Goal: Task Accomplishment & Management: Manage account settings

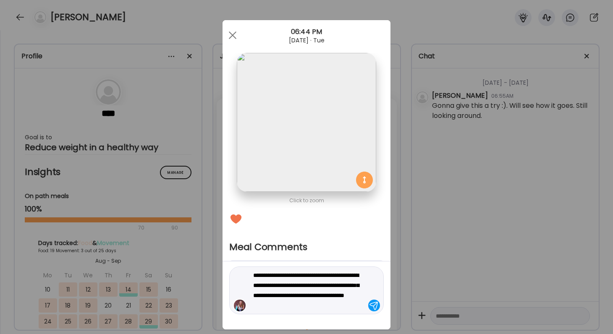
scroll to position [9059, 0]
type textarea "**********"
click at [478, 194] on div "Ate Coach Dashboard Wahoo! It’s official Take a moment to set up your Coach Pro…" at bounding box center [306, 167] width 613 height 334
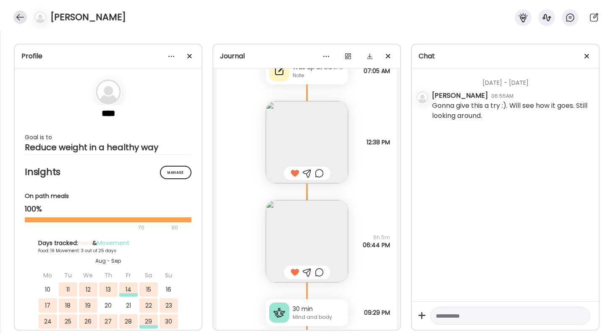
click at [20, 20] on div at bounding box center [19, 16] width 13 height 13
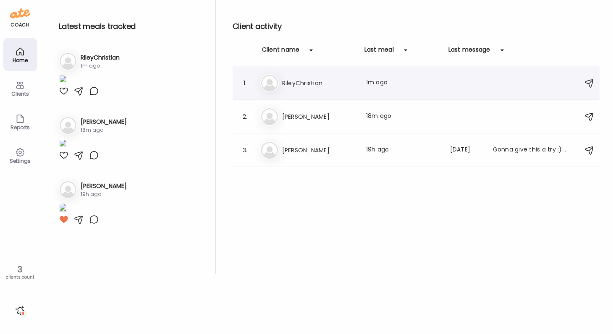
click at [321, 84] on h3 "RileyChristian" at bounding box center [319, 83] width 74 height 10
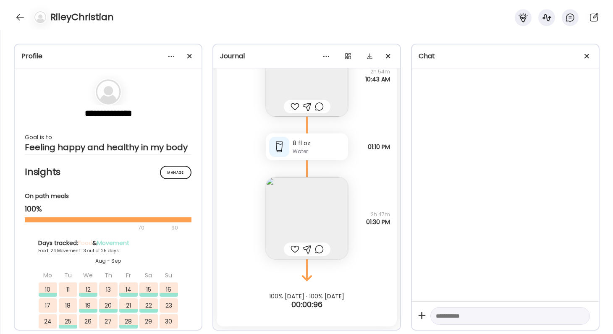
scroll to position [35721, 0]
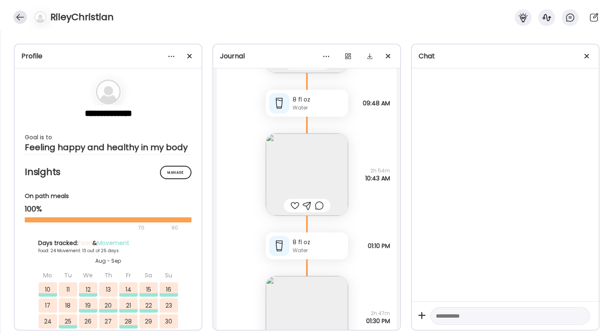
click at [21, 17] on div at bounding box center [19, 16] width 13 height 13
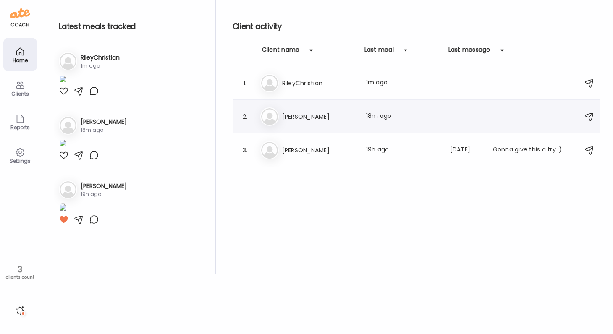
click at [307, 121] on h3 "[PERSON_NAME]" at bounding box center [319, 117] width 74 height 10
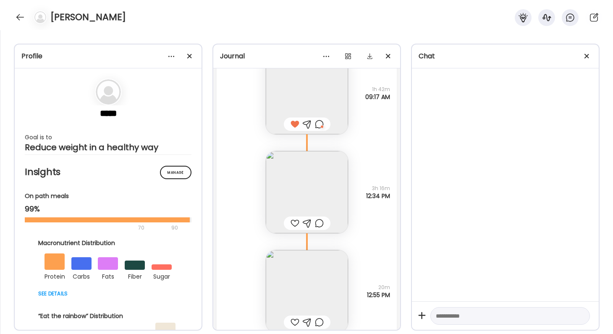
scroll to position [22564, 0]
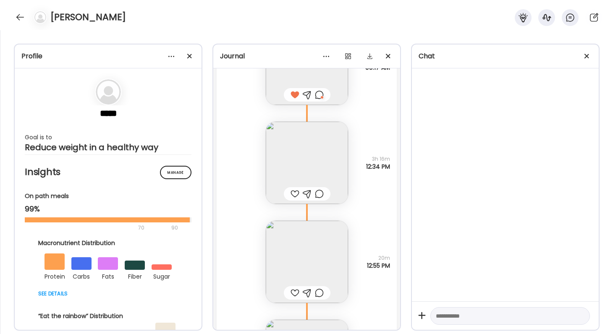
click at [328, 169] on img at bounding box center [307, 163] width 82 height 82
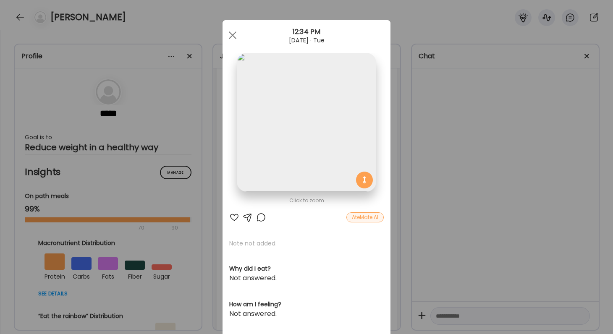
click at [443, 240] on div "Ate Coach Dashboard Wahoo! It’s official Take a moment to set up your Coach Pro…" at bounding box center [306, 167] width 613 height 334
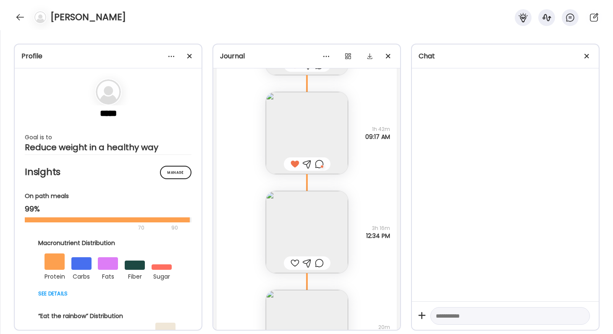
scroll to position [22492, 0]
click at [317, 239] on img at bounding box center [307, 235] width 82 height 82
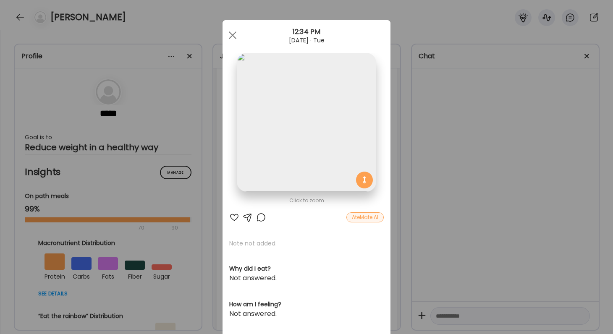
click at [508, 236] on div "Ate Coach Dashboard Wahoo! It’s official Take a moment to set up your Coach Pro…" at bounding box center [306, 167] width 613 height 334
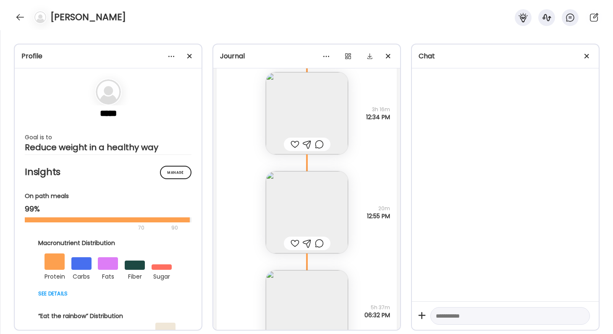
scroll to position [22627, 0]
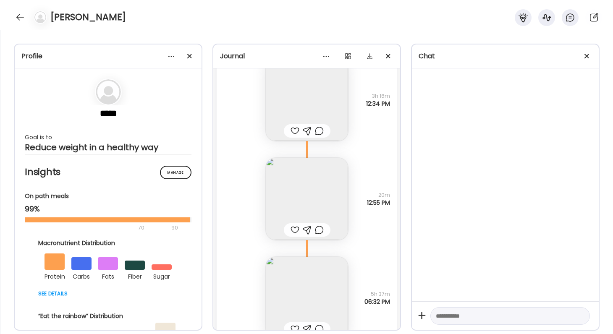
click at [294, 203] on img at bounding box center [307, 199] width 82 height 82
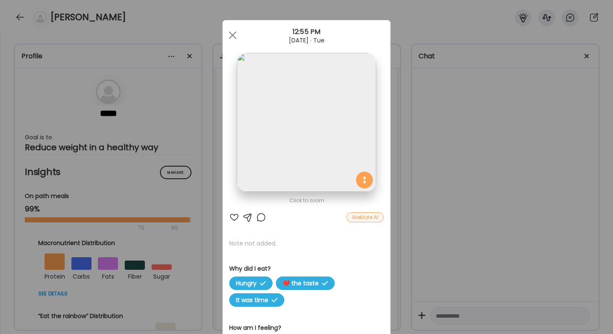
click at [398, 218] on div "Ate Coach Dashboard Wahoo! It’s official Take a moment to set up your Coach Pro…" at bounding box center [306, 167] width 613 height 334
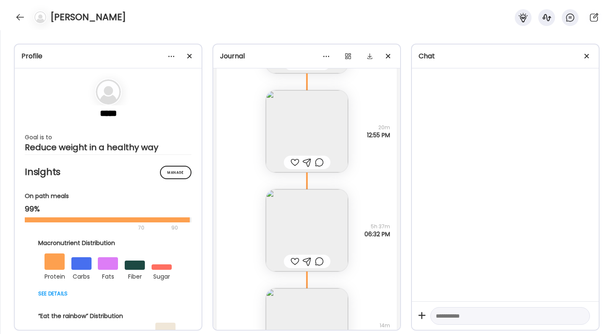
scroll to position [22696, 0]
click at [313, 219] on img at bounding box center [307, 230] width 82 height 82
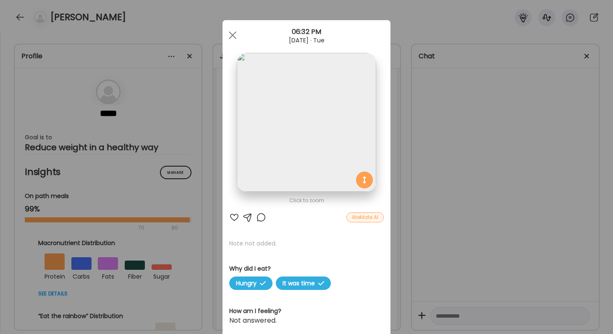
click at [430, 241] on div "Ate Coach Dashboard Wahoo! It’s official Take a moment to set up your Coach Pro…" at bounding box center [306, 167] width 613 height 334
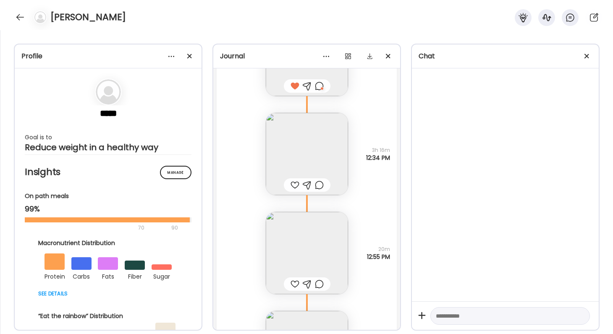
scroll to position [22726, 0]
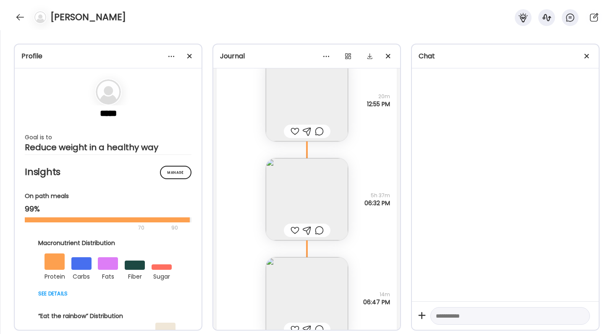
click at [317, 110] on img at bounding box center [307, 100] width 82 height 82
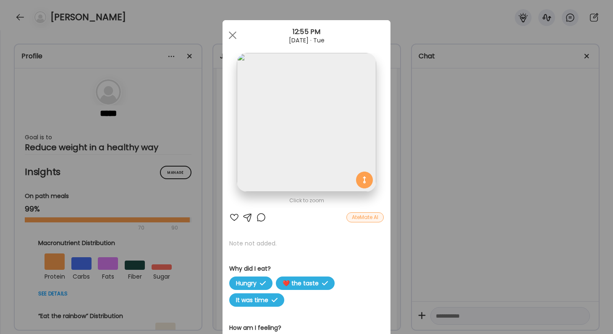
click at [237, 216] on div at bounding box center [234, 217] width 10 height 10
click at [514, 205] on div "Ate Coach Dashboard Wahoo! It’s official Take a moment to set up your Coach Pro…" at bounding box center [306, 167] width 613 height 334
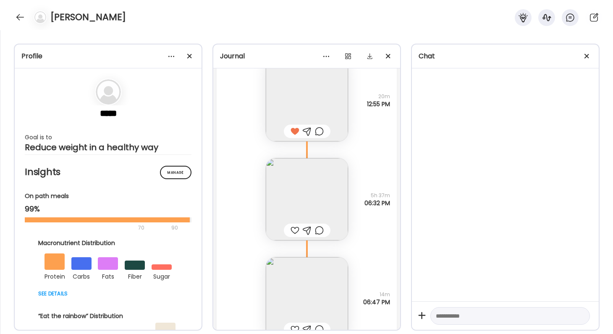
click at [335, 194] on img at bounding box center [307, 199] width 82 height 82
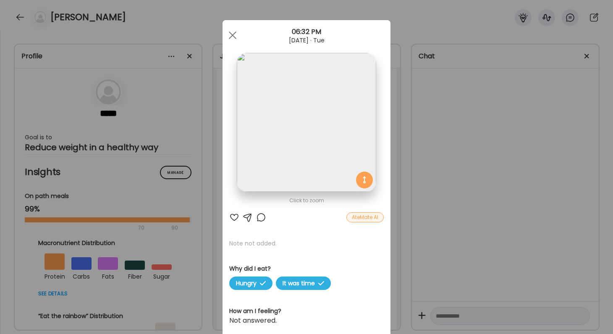
click at [237, 219] on div at bounding box center [234, 217] width 10 height 10
click at [479, 223] on div "Ate Coach Dashboard Wahoo! It’s official Take a moment to set up your Coach Pro…" at bounding box center [306, 167] width 613 height 334
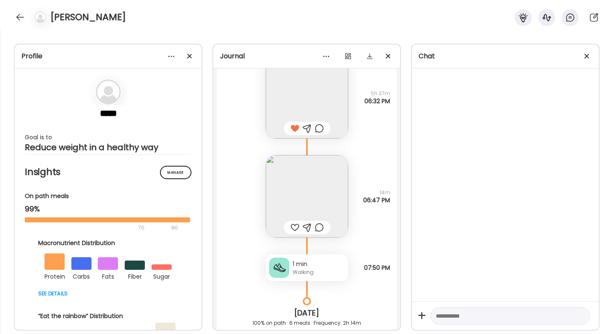
scroll to position [22830, 0]
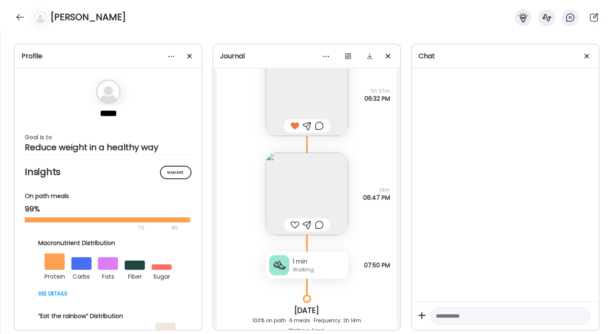
click at [318, 201] on img at bounding box center [307, 194] width 82 height 82
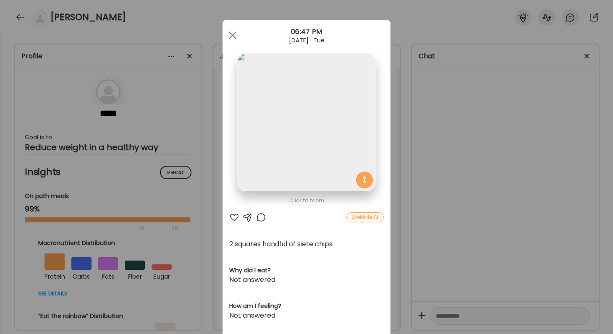
click at [434, 243] on div "Ate Coach Dashboard Wahoo! It’s official Take a moment to set up your Coach Pro…" at bounding box center [306, 167] width 613 height 334
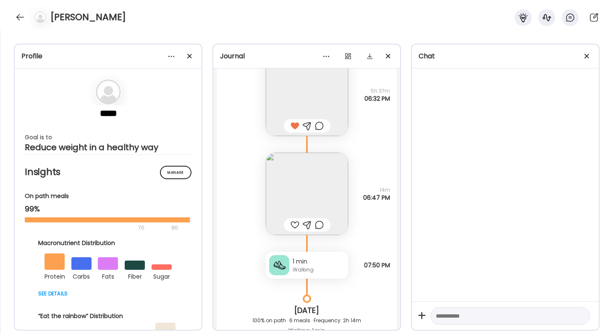
click at [312, 186] on img at bounding box center [307, 194] width 82 height 82
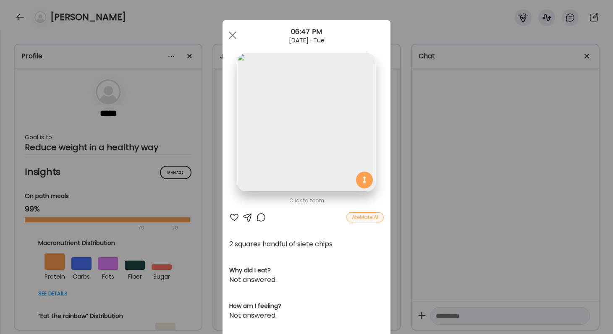
click at [458, 202] on div "Ate Coach Dashboard Wahoo! It’s official Take a moment to set up your Coach Pro…" at bounding box center [306, 167] width 613 height 334
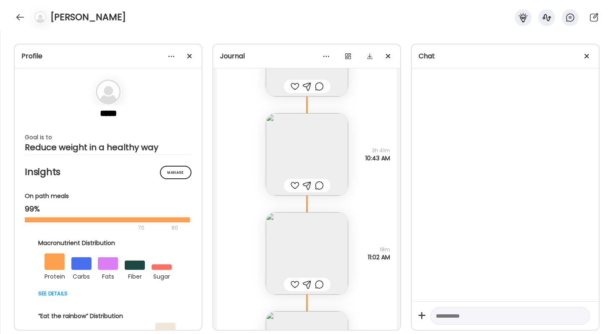
scroll to position [23329, 0]
click at [319, 241] on img at bounding box center [307, 253] width 82 height 82
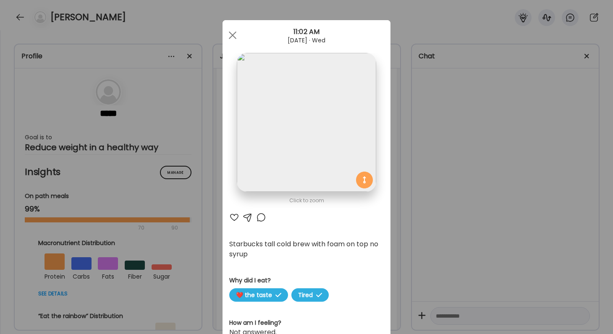
click at [481, 258] on div "Ate Coach Dashboard Wahoo! It’s official Take a moment to set up your Coach Pro…" at bounding box center [306, 167] width 613 height 334
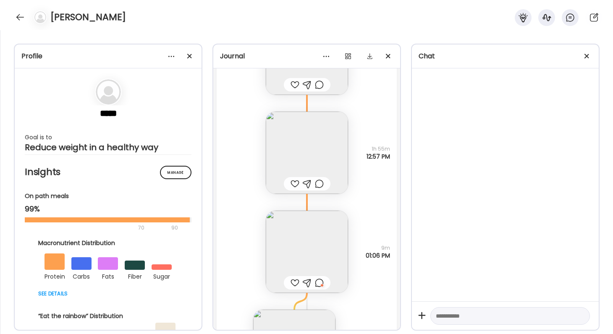
scroll to position [23531, 0]
click at [329, 178] on div at bounding box center [307, 180] width 47 height 13
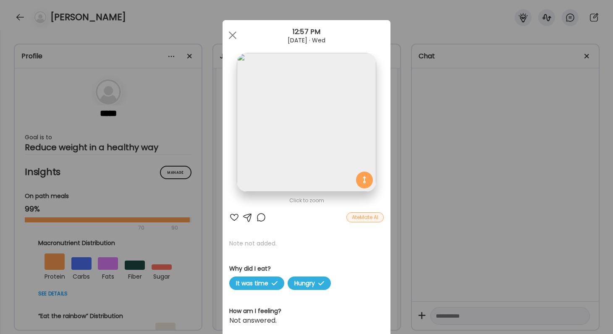
click at [462, 217] on div "Ate Coach Dashboard Wahoo! It’s official Take a moment to set up your Coach Pro…" at bounding box center [306, 167] width 613 height 334
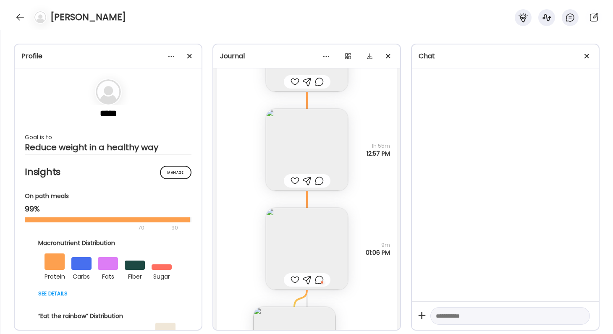
click at [319, 283] on div at bounding box center [319, 280] width 9 height 10
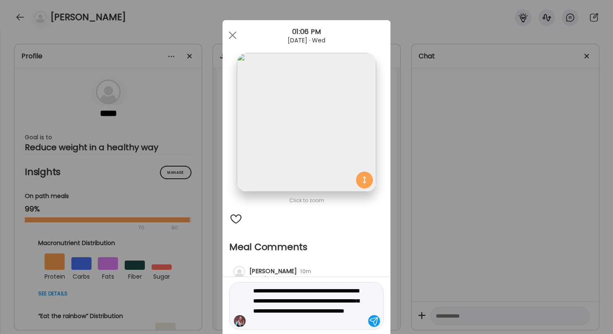
drag, startPoint x: 336, startPoint y: 325, endPoint x: 239, endPoint y: 285, distance: 104.7
click at [239, 286] on div "**********" at bounding box center [306, 306] width 155 height 48
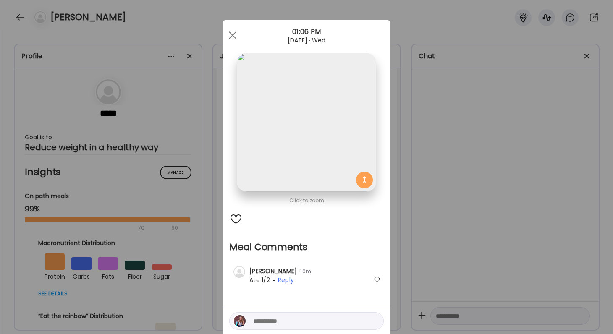
click at [452, 228] on div "Ate Coach Dashboard Wahoo! It’s official Take a moment to set up your Coach Pro…" at bounding box center [306, 167] width 613 height 334
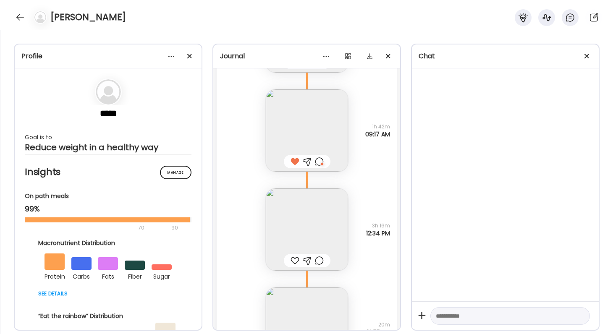
scroll to position [22487, 0]
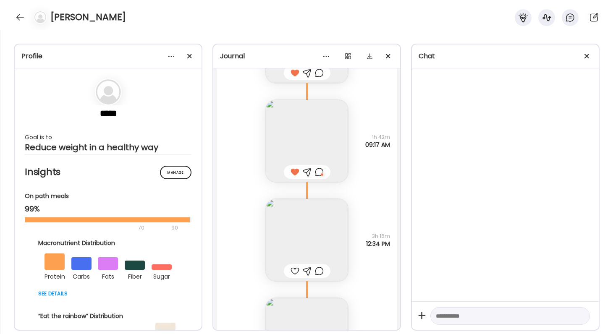
click at [317, 171] on div at bounding box center [319, 172] width 9 height 10
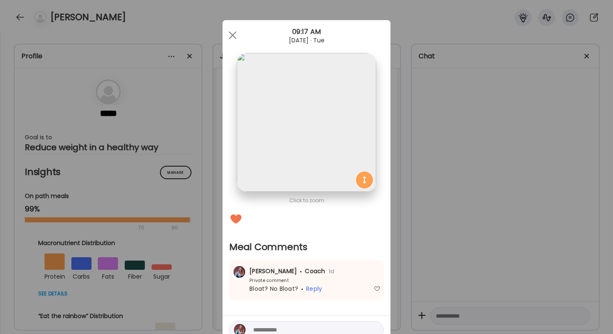
click at [438, 241] on div "Ate Coach Dashboard Wahoo! It’s official Take a moment to set up your Coach Pro…" at bounding box center [306, 167] width 613 height 334
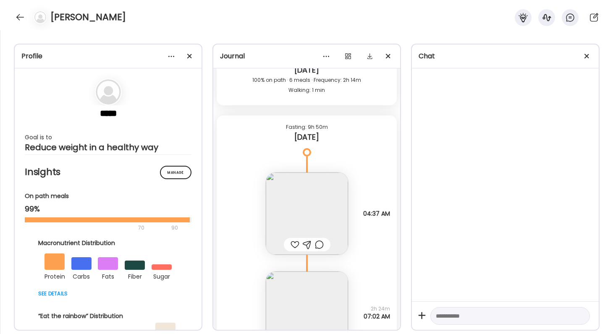
scroll to position [23072, 0]
click at [330, 213] on img at bounding box center [307, 212] width 82 height 82
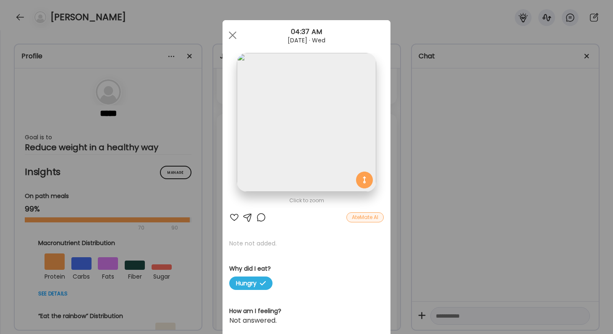
click at [434, 221] on div "Ate Coach Dashboard Wahoo! It’s official Take a moment to set up your Coach Pro…" at bounding box center [306, 167] width 613 height 334
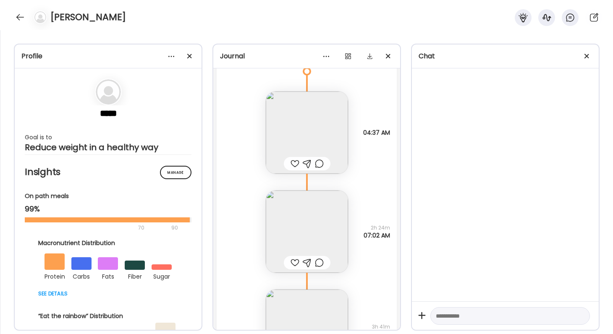
scroll to position [23158, 0]
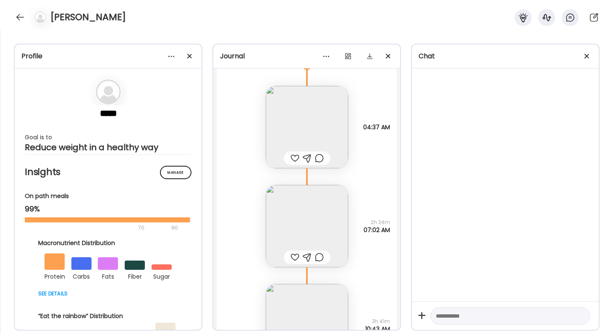
click at [328, 220] on img at bounding box center [307, 226] width 82 height 82
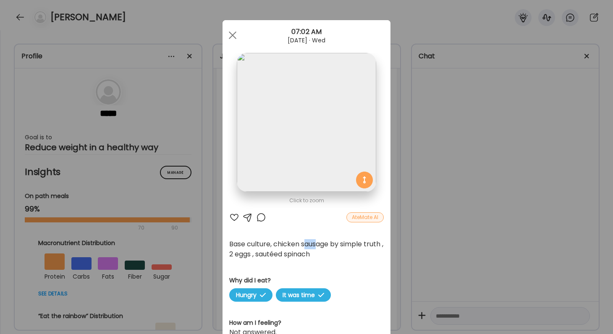
drag, startPoint x: 307, startPoint y: 247, endPoint x: 322, endPoint y: 249, distance: 15.2
click at [320, 248] on div "Base culture, chicken sausage by simple truth , 2 eggs , sautéed spinach" at bounding box center [306, 249] width 155 height 20
click at [451, 222] on div "Ate Coach Dashboard Wahoo! It’s official Take a moment to set up your Coach Pro…" at bounding box center [306, 167] width 613 height 334
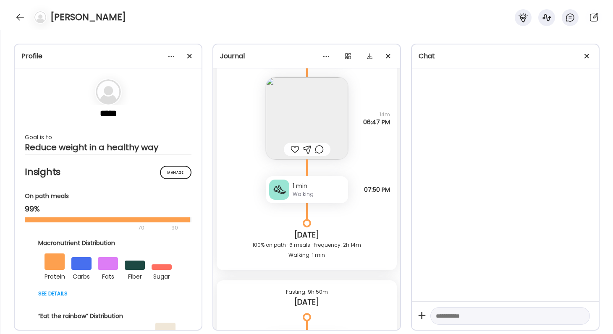
scroll to position [22909, 0]
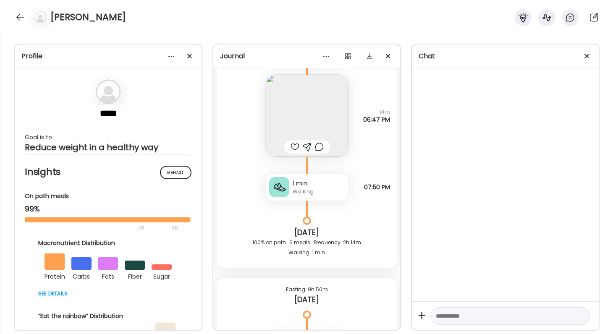
click at [327, 189] on div "Walking" at bounding box center [319, 192] width 52 height 8
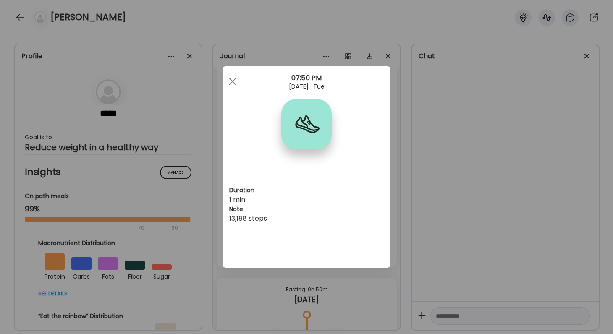
click at [470, 185] on div "Ate Coach Dashboard Wahoo! It’s official Take a moment to set up your Coach Pro…" at bounding box center [306, 167] width 613 height 334
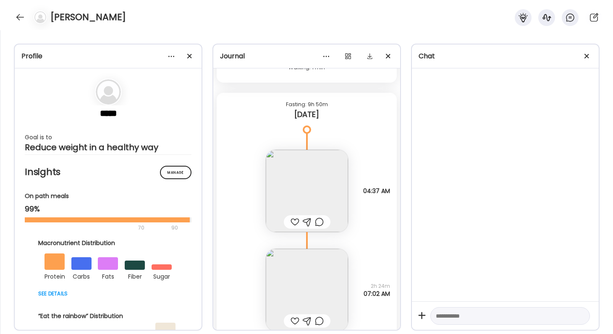
scroll to position [23101, 0]
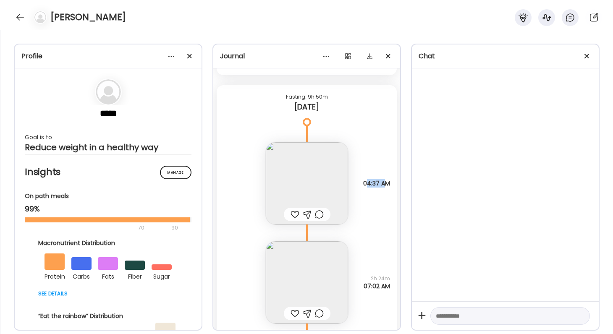
drag, startPoint x: 364, startPoint y: 182, endPoint x: 383, endPoint y: 187, distance: 19.2
click at [383, 187] on span "04:37 AM" at bounding box center [376, 184] width 27 height 8
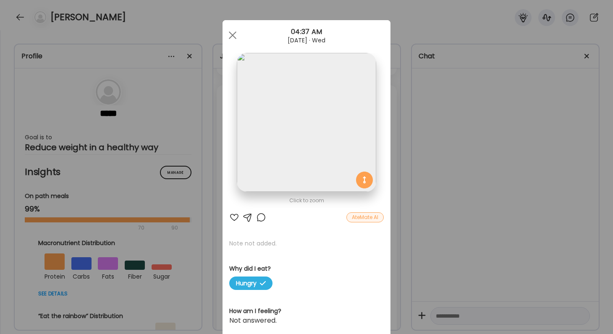
click at [412, 181] on div "Ate Coach Dashboard Wahoo! It’s official Take a moment to set up your Coach Pro…" at bounding box center [306, 167] width 613 height 334
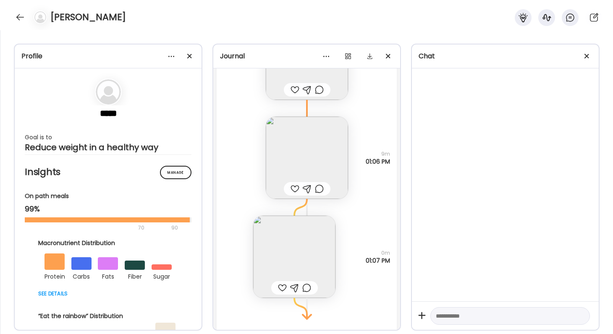
scroll to position [23623, 0]
click at [313, 238] on img at bounding box center [294, 256] width 82 height 82
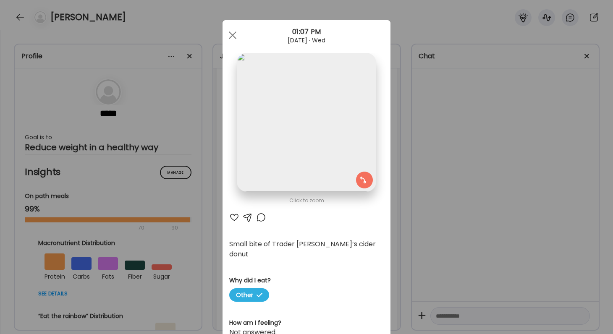
click at [430, 231] on div "Ate Coach Dashboard Wahoo! It’s official Take a moment to set up your Coach Pro…" at bounding box center [306, 167] width 613 height 334
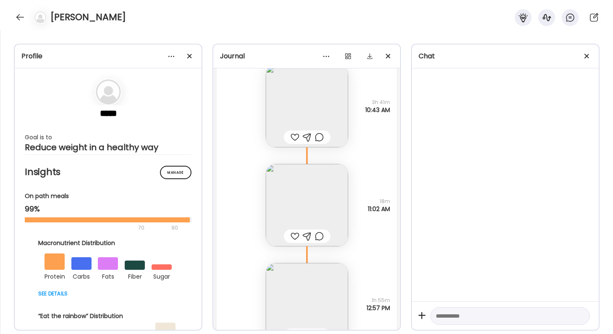
scroll to position [23383, 0]
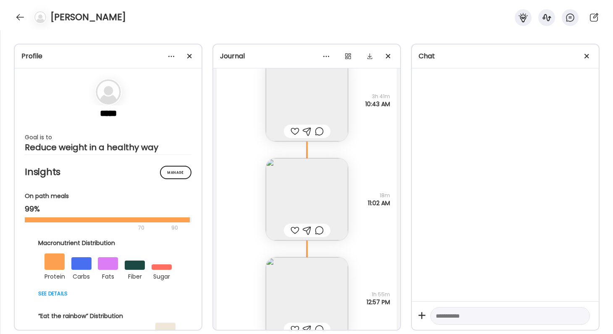
click at [297, 207] on img at bounding box center [307, 199] width 82 height 82
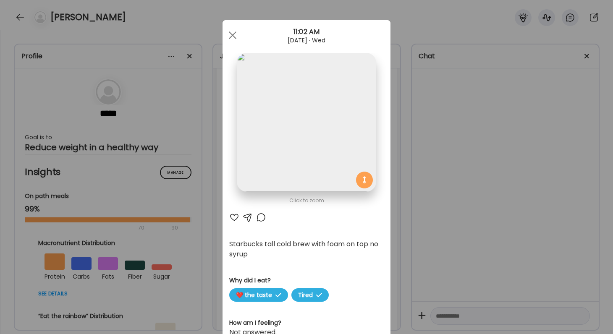
click at [464, 236] on div "Ate Coach Dashboard Wahoo! It’s official Take a moment to set up your Coach Pro…" at bounding box center [306, 167] width 613 height 334
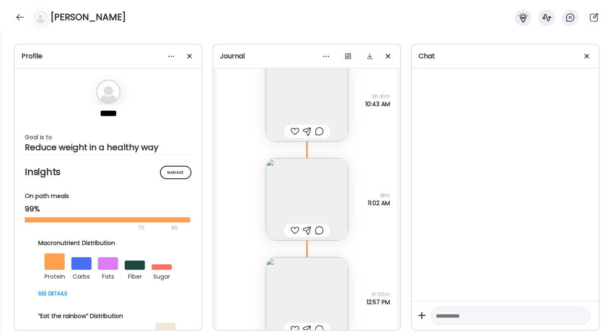
click at [322, 211] on img at bounding box center [307, 199] width 82 height 82
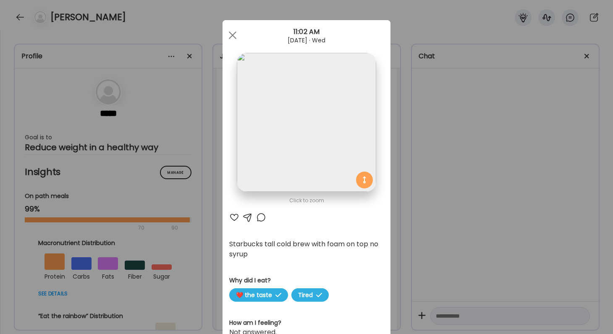
click at [478, 206] on div "Ate Coach Dashboard Wahoo! It’s official Take a moment to set up your Coach Pro…" at bounding box center [306, 167] width 613 height 334
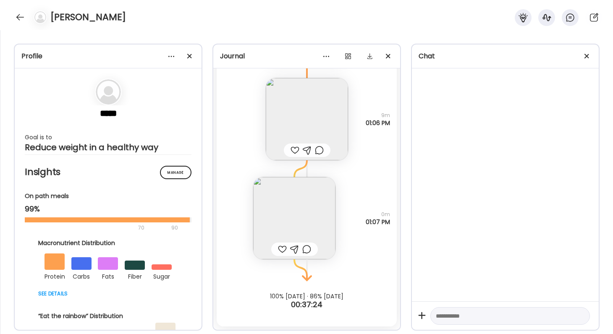
scroll to position [23661, 0]
click at [290, 224] on img at bounding box center [294, 218] width 82 height 82
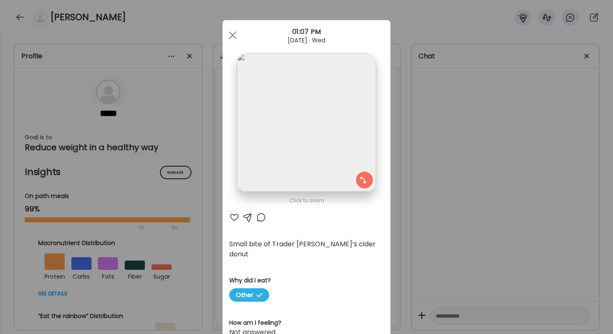
click at [467, 252] on div "Ate Coach Dashboard Wahoo! It’s official Take a moment to set up your Coach Pro…" at bounding box center [306, 167] width 613 height 334
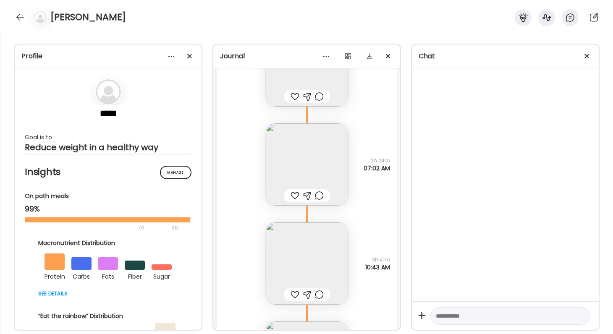
scroll to position [23213, 0]
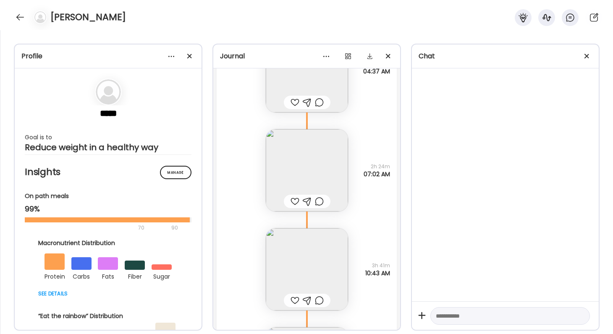
click at [312, 168] on img at bounding box center [307, 170] width 82 height 82
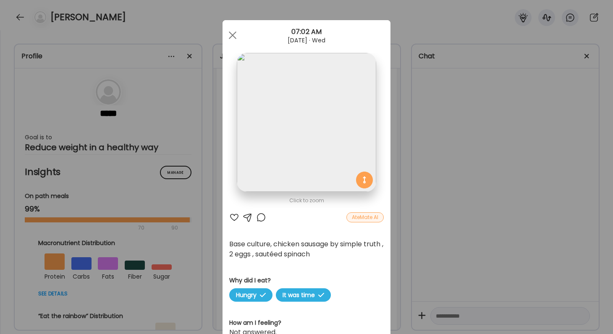
click at [424, 201] on div "Ate Coach Dashboard Wahoo! It’s official Take a moment to set up your Coach Pro…" at bounding box center [306, 167] width 613 height 334
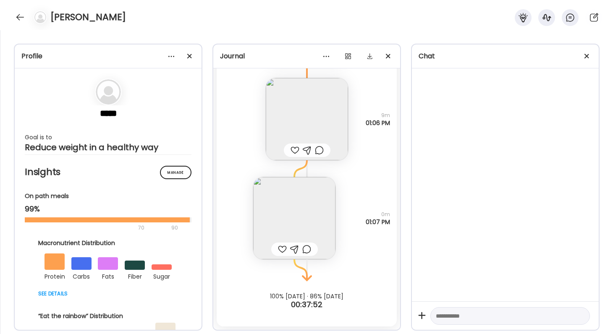
scroll to position [23661, 0]
drag, startPoint x: 367, startPoint y: 119, endPoint x: 395, endPoint y: 138, distance: 33.7
click at [395, 138] on div "Note not added Questions not answered 9m 01:06 PM" at bounding box center [307, 110] width 180 height 99
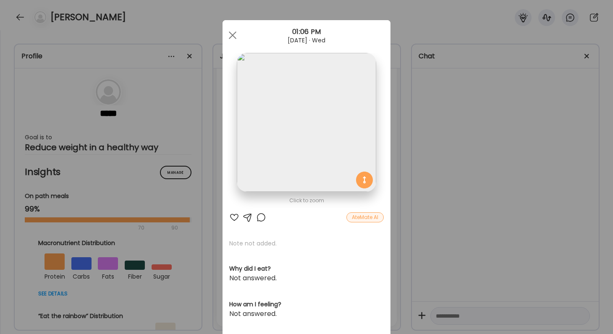
click at [395, 138] on div "Ate Coach Dashboard Wahoo! It’s official Take a moment to set up your Coach Pro…" at bounding box center [306, 167] width 613 height 334
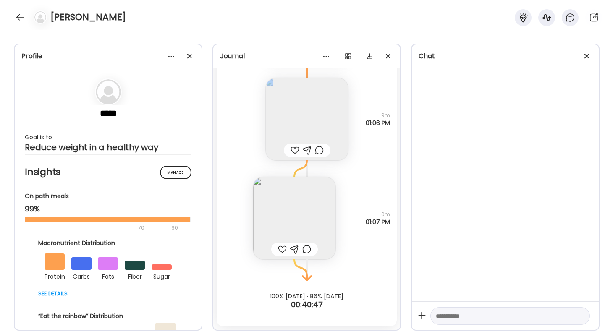
drag, startPoint x: 372, startPoint y: 115, endPoint x: 387, endPoint y: 129, distance: 20.8
click at [387, 129] on div "Note not added Questions not answered 9m 01:06 PM" at bounding box center [307, 110] width 180 height 99
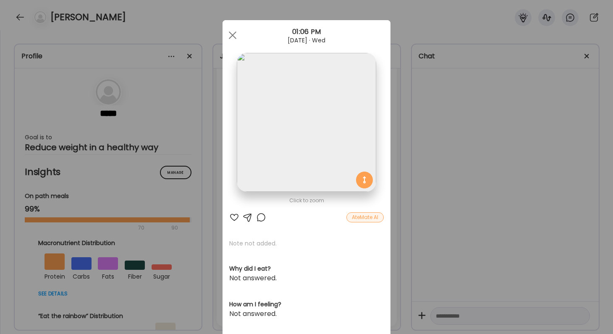
click at [406, 132] on div "Ate Coach Dashboard Wahoo! It’s official Take a moment to set up your Coach Pro…" at bounding box center [306, 167] width 613 height 334
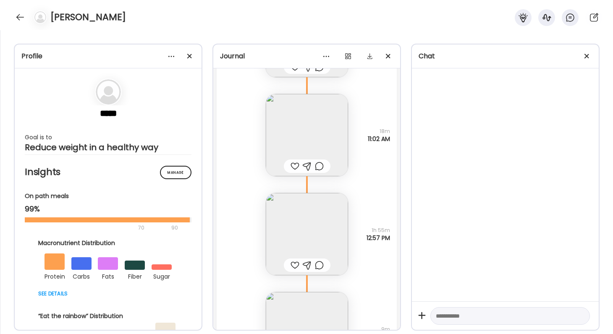
scroll to position [23442, 0]
drag, startPoint x: 374, startPoint y: 134, endPoint x: 389, endPoint y: 145, distance: 19.0
click at [389, 145] on div "18m 11:02 AM" at bounding box center [379, 139] width 22 height 15
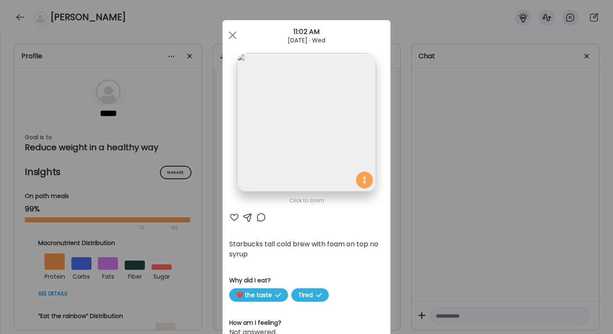
click at [389, 145] on section at bounding box center [307, 132] width 168 height 158
click at [412, 147] on div "Ate Coach Dashboard Wahoo! It’s official Take a moment to set up your Coach Pro…" at bounding box center [306, 167] width 613 height 334
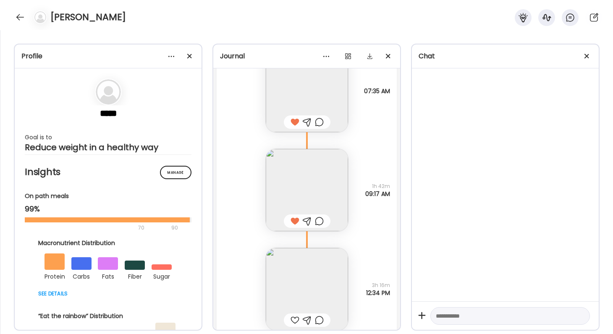
scroll to position [22423, 0]
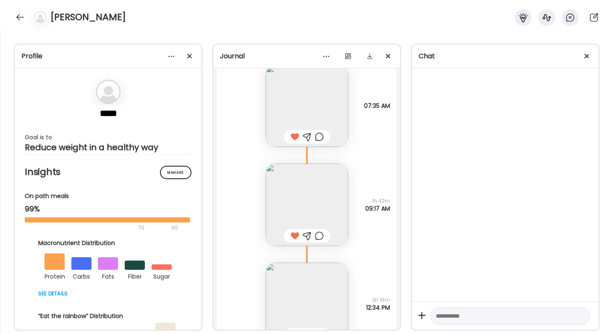
click at [328, 180] on img at bounding box center [307, 205] width 82 height 82
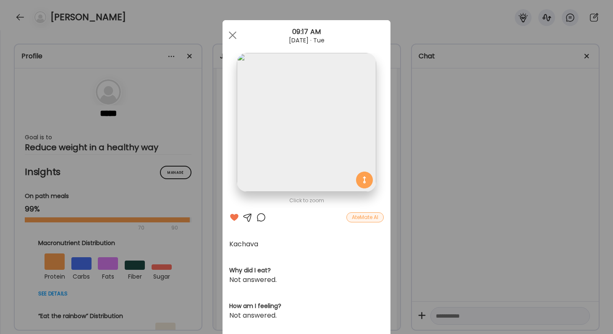
click at [423, 210] on div "Ate Coach Dashboard Wahoo! It’s official Take a moment to set up your Coach Pro…" at bounding box center [306, 167] width 613 height 334
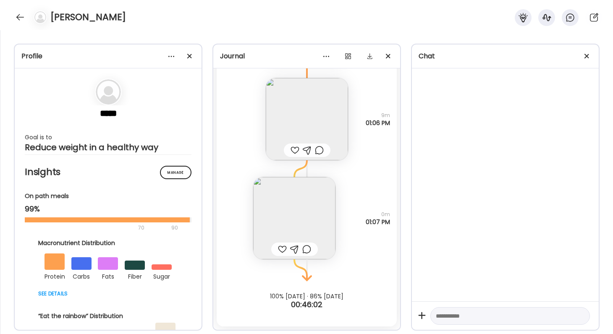
scroll to position [23661, 0]
